Goal: Information Seeking & Learning: Understand process/instructions

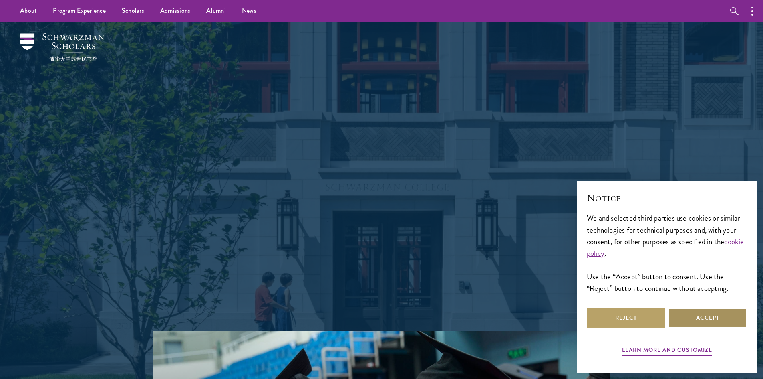
click at [706, 319] on button "Accept" at bounding box center [708, 317] width 79 height 19
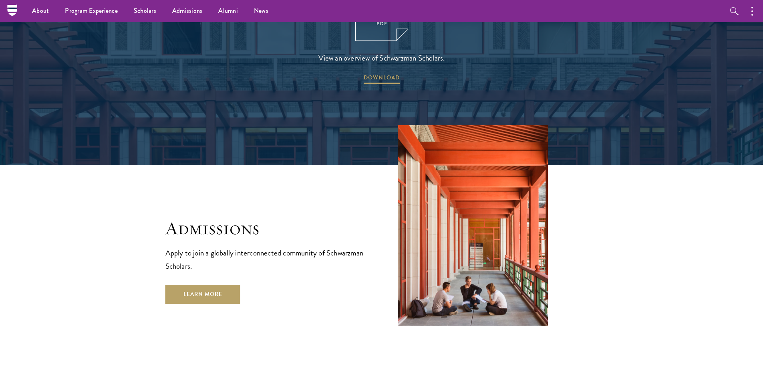
scroll to position [1223, 0]
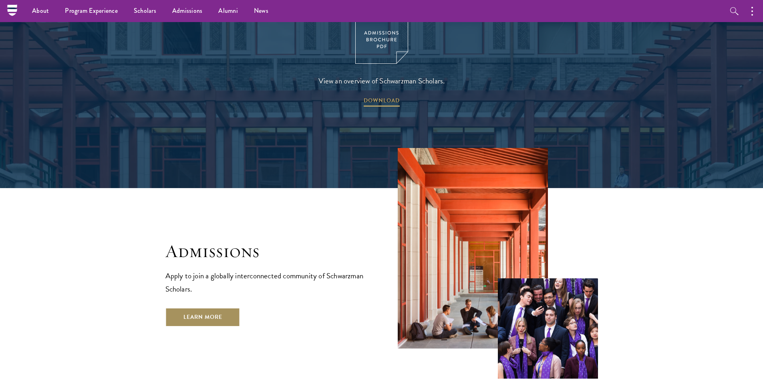
click at [195, 307] on link "Learn More" at bounding box center [202, 316] width 75 height 19
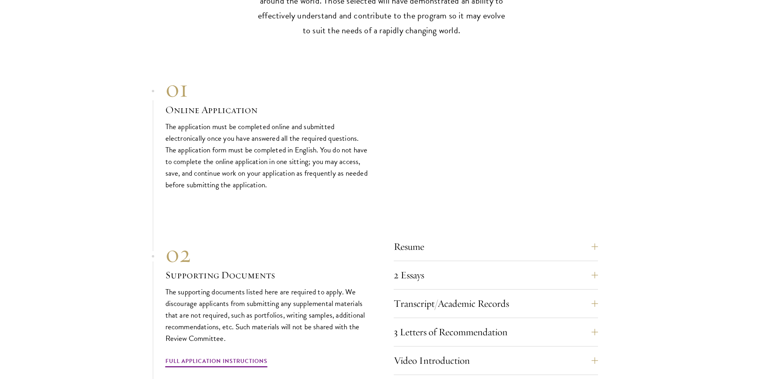
scroll to position [2337, 0]
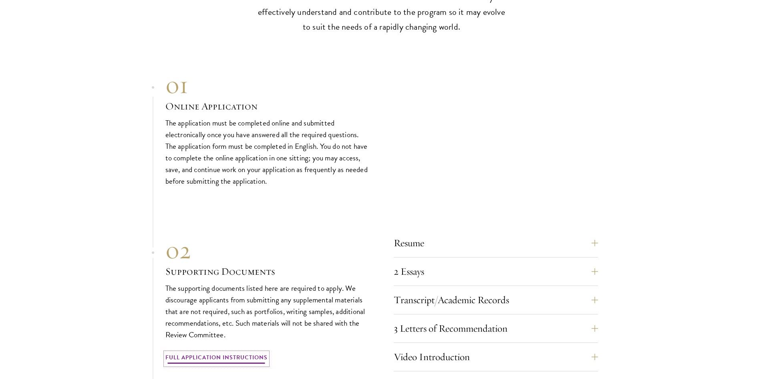
click at [219, 352] on link "Full Application Instructions" at bounding box center [216, 358] width 102 height 12
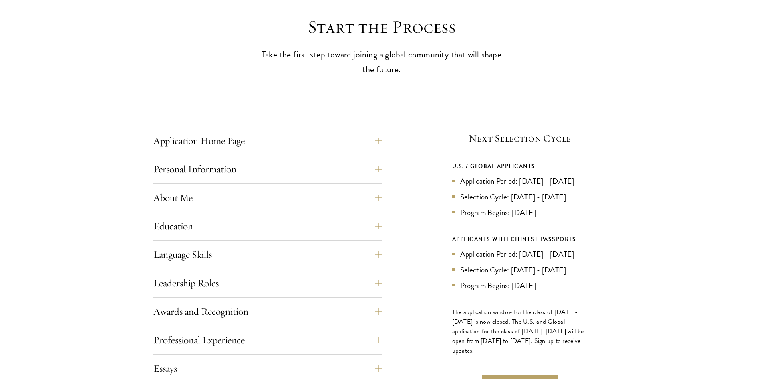
scroll to position [280, 0]
